Goal: Task Accomplishment & Management: Use online tool/utility

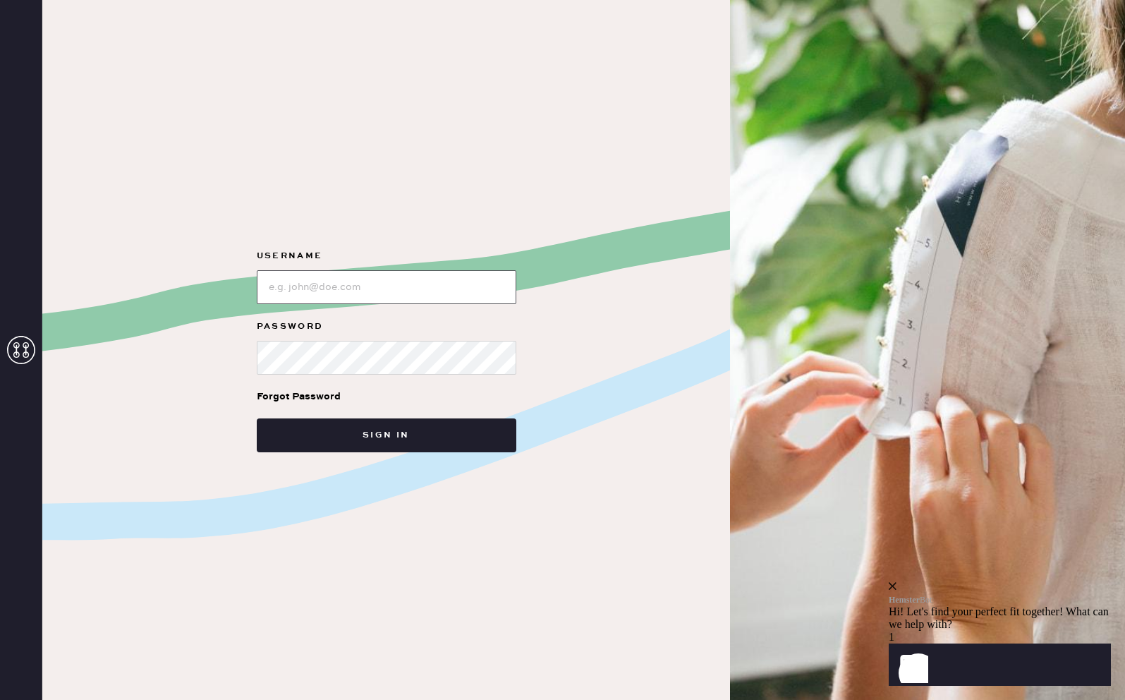
click at [375, 295] on input "loginName" at bounding box center [387, 287] width 260 height 34
type input "[PERSON_NAME][EMAIL_ADDRESS][PERSON_NAME][DOMAIN_NAME]"
click at [257, 418] on button "Sign in" at bounding box center [387, 435] width 260 height 34
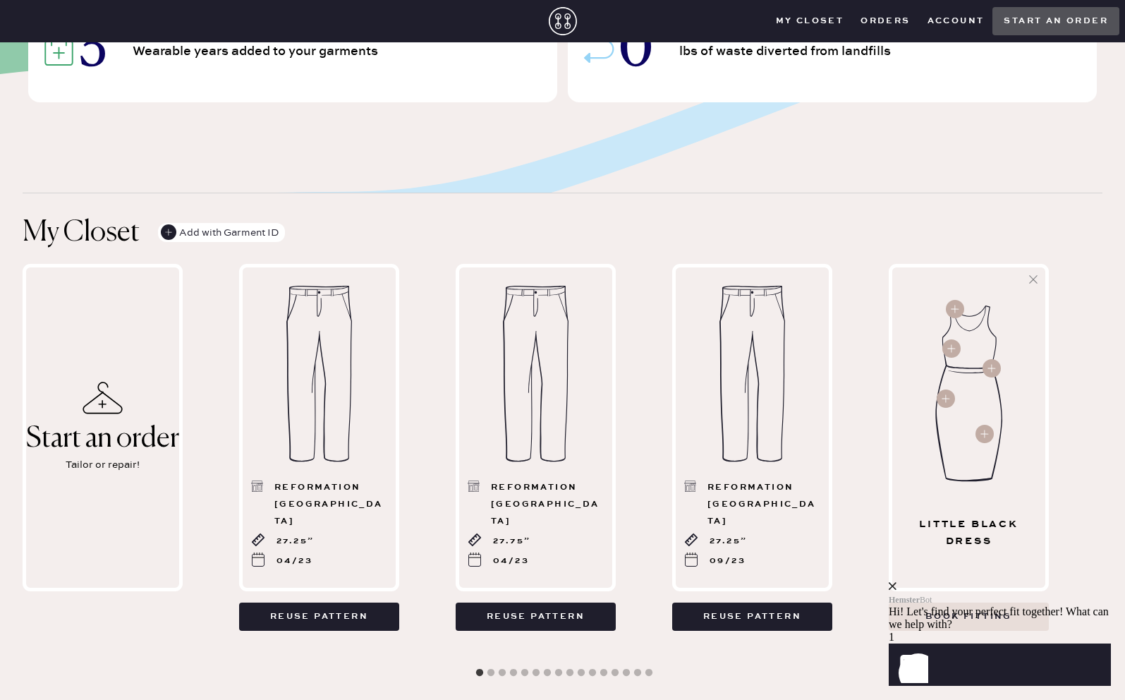
scroll to position [267, 0]
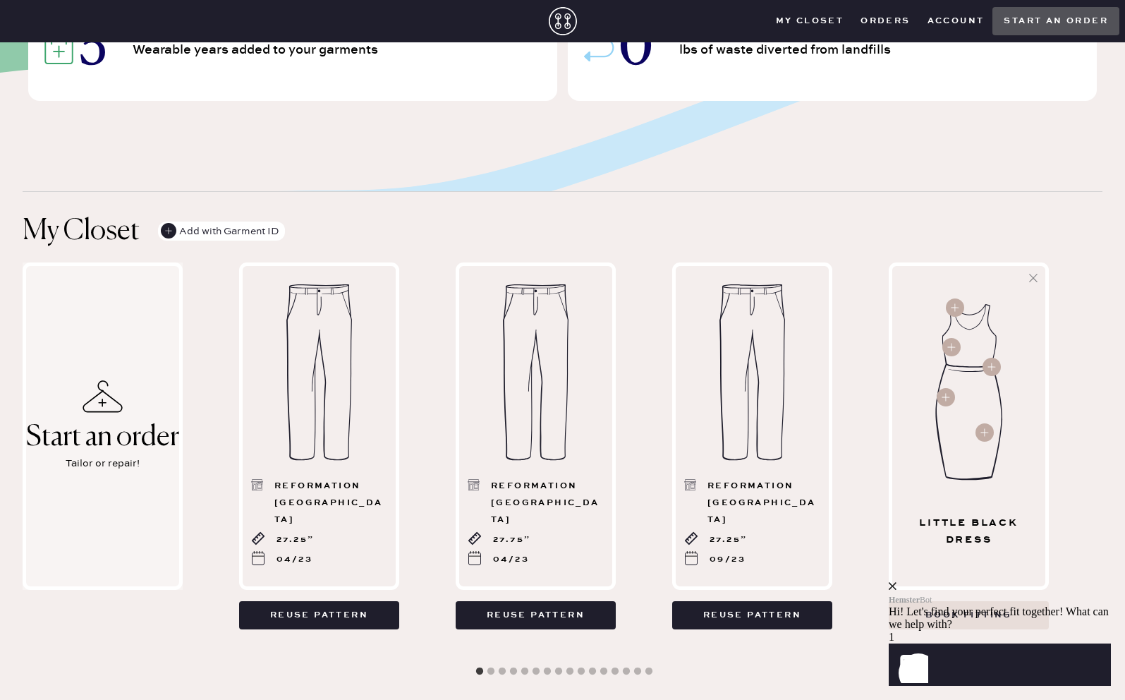
click at [143, 500] on div "Start an order Tailor or repair!" at bounding box center [103, 425] width 160 height 327
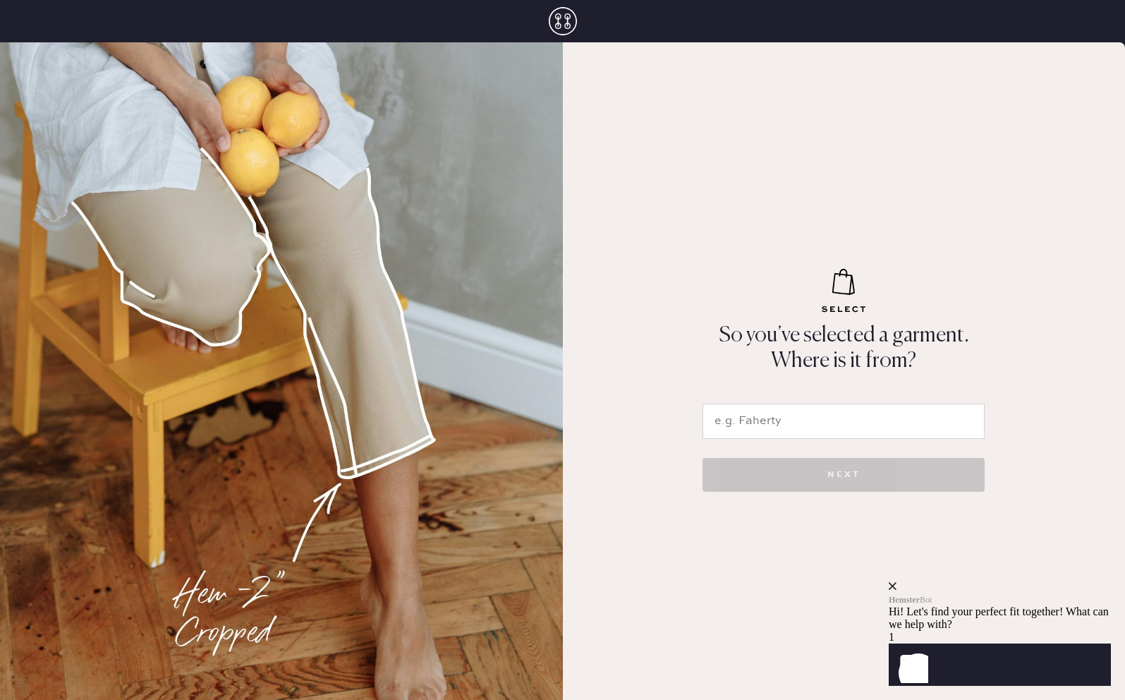
click at [823, 422] on input "text" at bounding box center [844, 421] width 282 height 35
click at [839, 334] on p "So you’ve selected a garment. Where is it from?" at bounding box center [844, 348] width 296 height 51
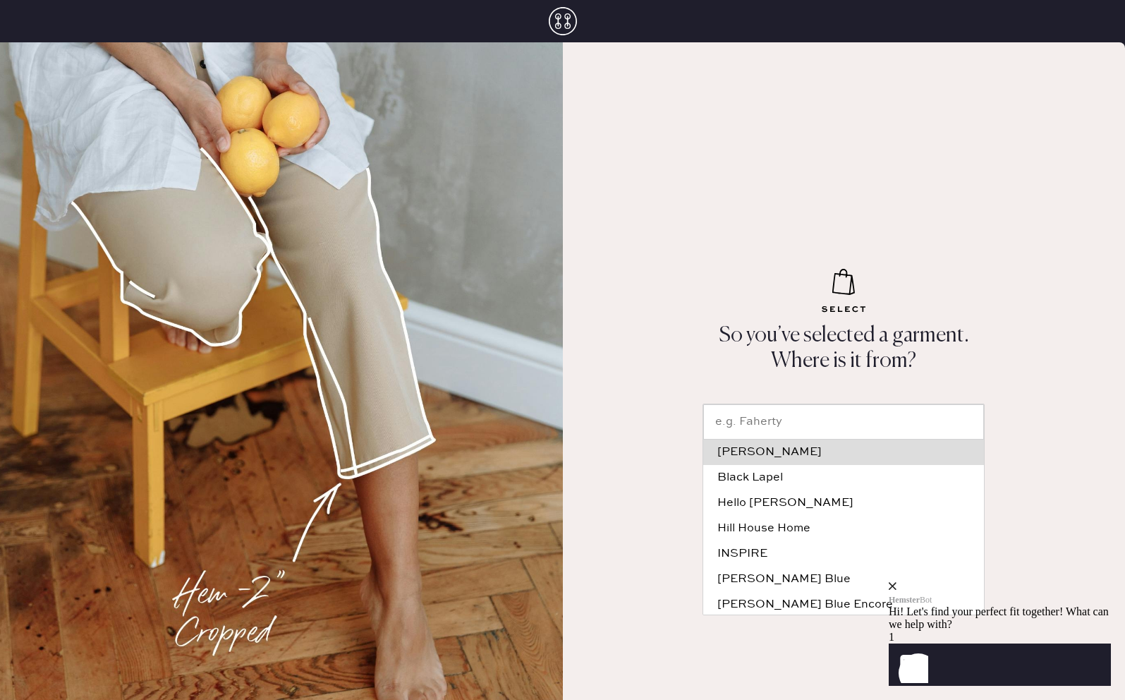
click at [754, 416] on input "text" at bounding box center [843, 421] width 281 height 35
click at [761, 289] on div "So you’ve selected a garment. Where is it from? ADAY Black Lapel Hello Alfred H…" at bounding box center [844, 371] width 563 height 658
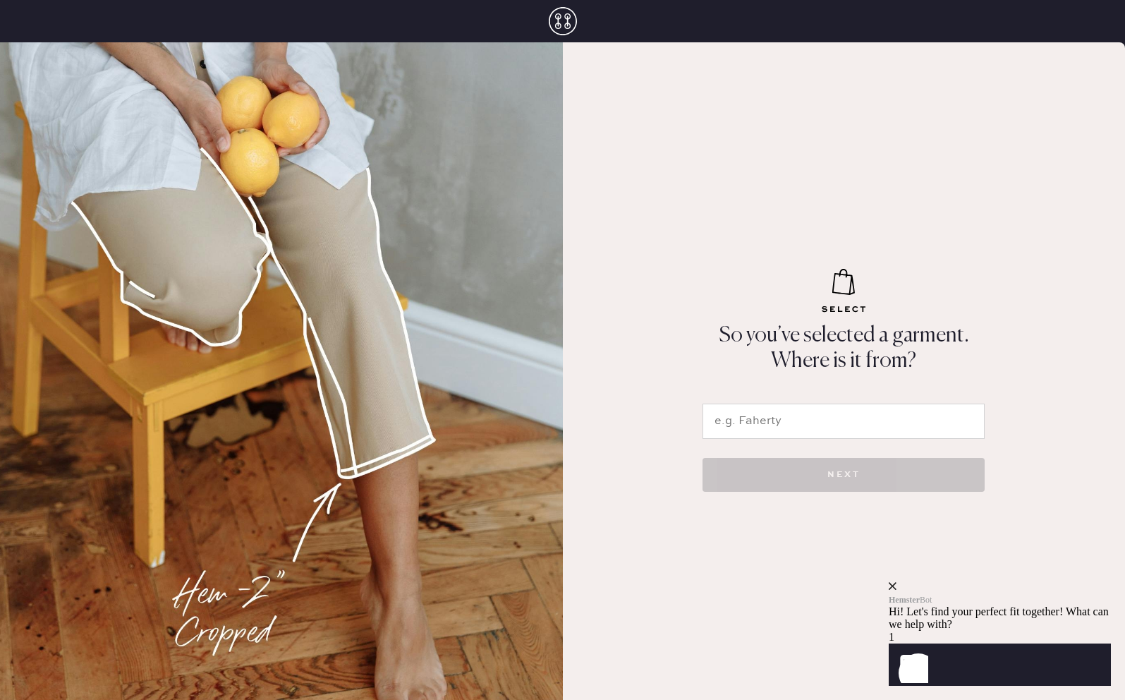
click at [557, 9] on icon at bounding box center [563, 21] width 28 height 28
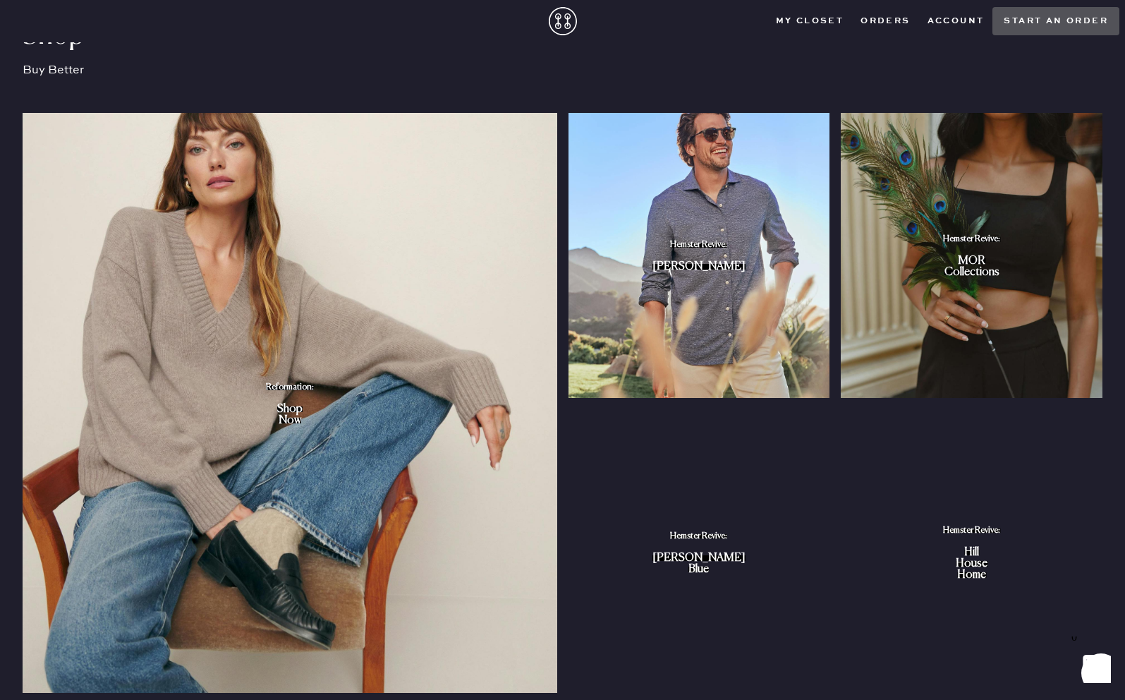
scroll to position [986, 0]
